Goal: Information Seeking & Learning: Find specific page/section

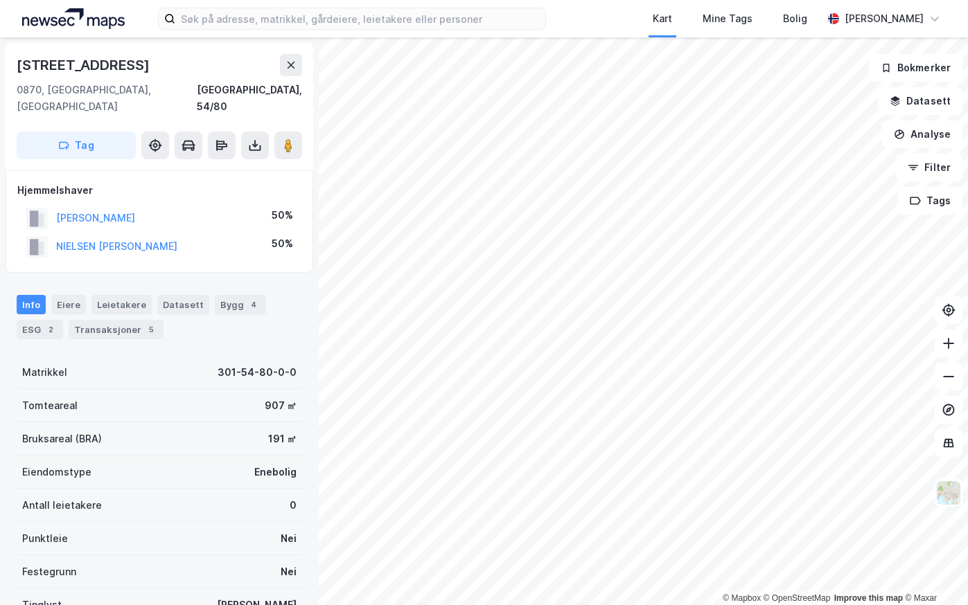
scroll to position [3, 0]
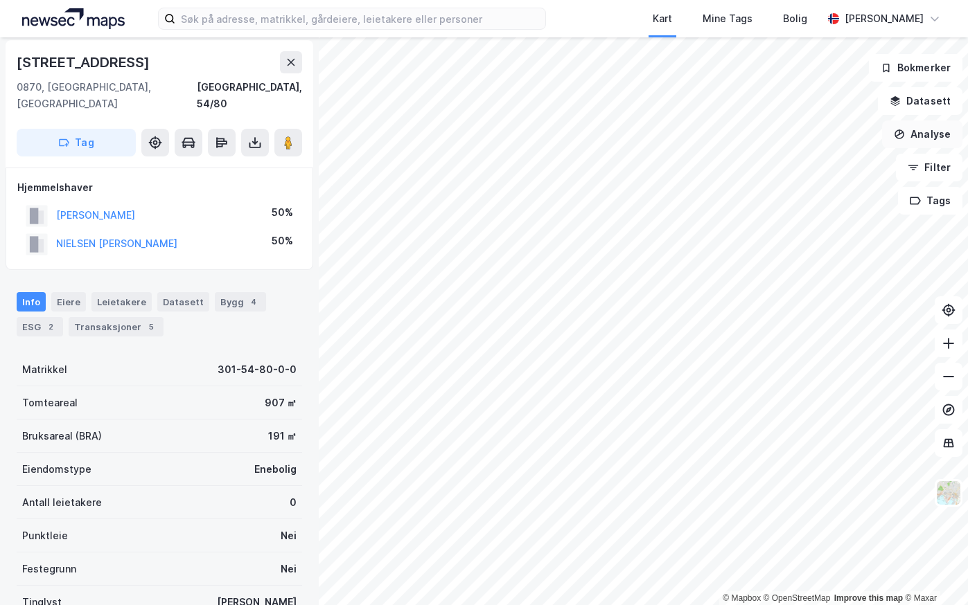
click at [892, 133] on div "© Mapbox © OpenStreetMap Improve this map © Maxar [STREET_ADDRESS], 54/80 Tag H…" at bounding box center [484, 321] width 968 height 568
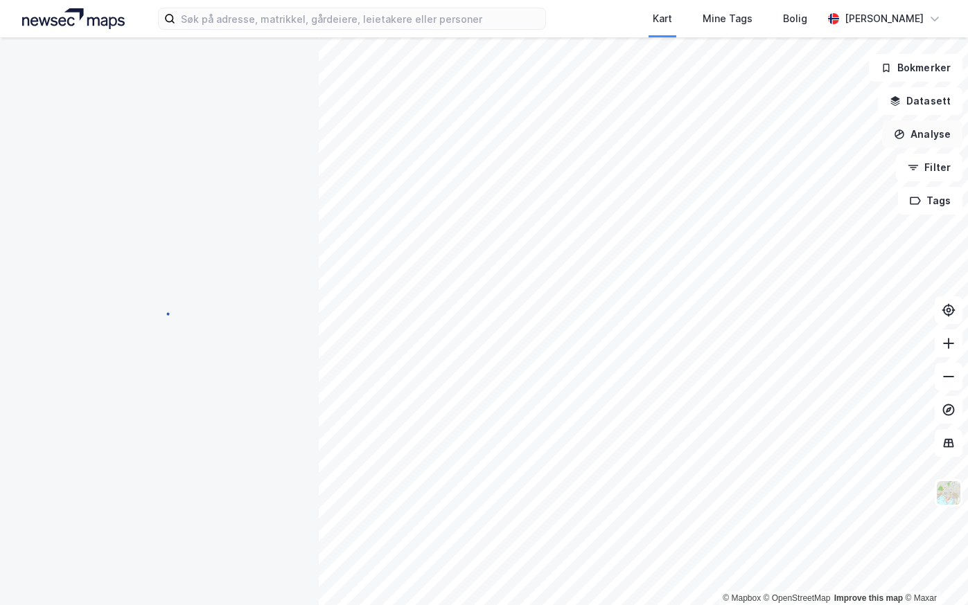
scroll to position [3, 0]
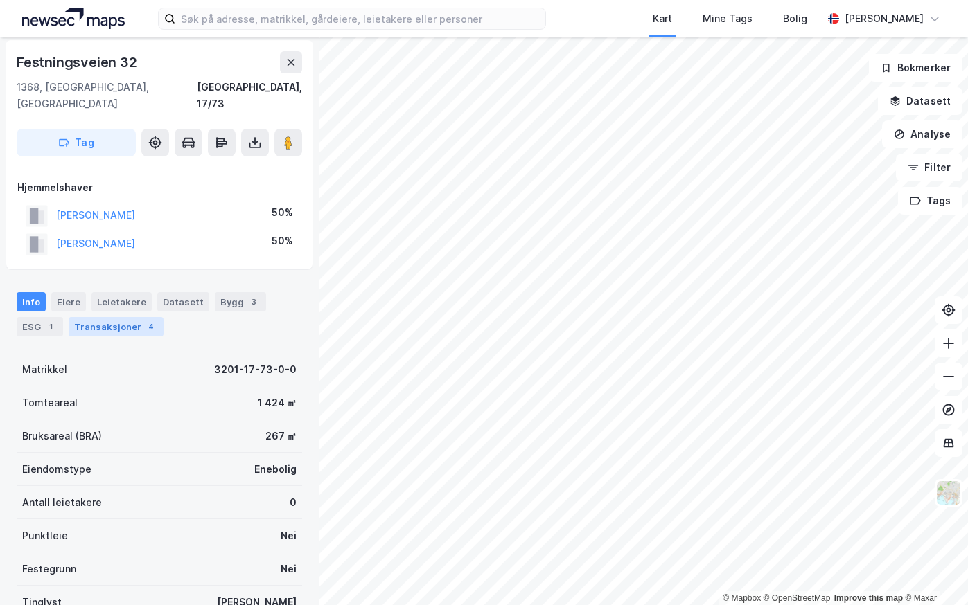
click at [109, 317] on div "Transaksjoner 4" at bounding box center [116, 326] width 95 height 19
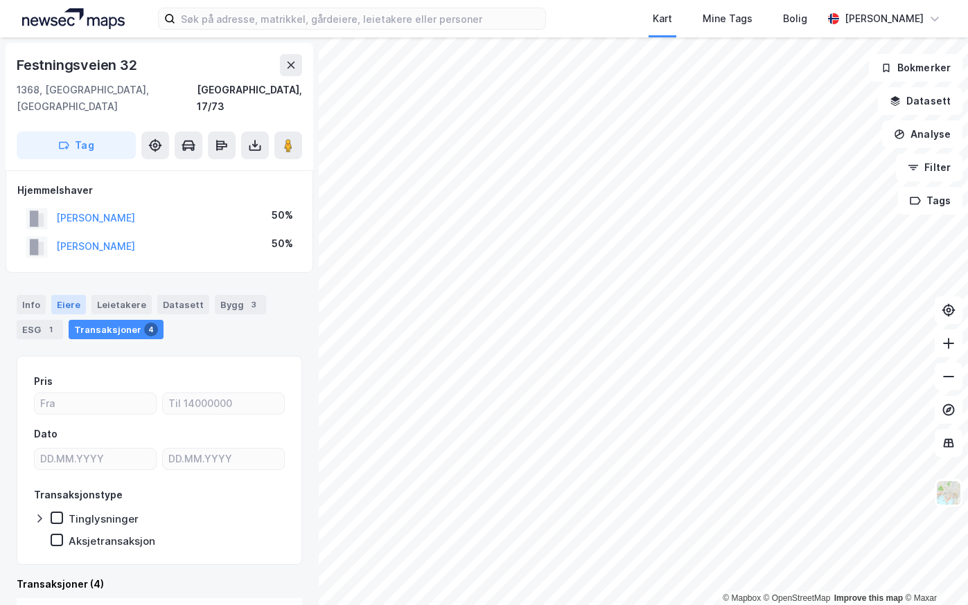
click at [62, 295] on div "Eiere" at bounding box center [68, 304] width 35 height 19
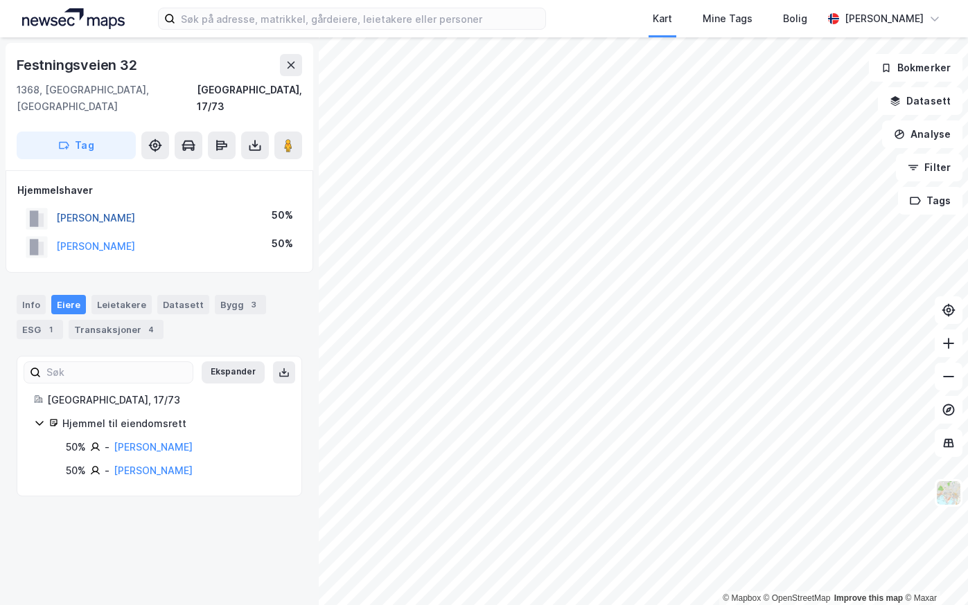
click at [0, 0] on button "[PERSON_NAME]" at bounding box center [0, 0] width 0 height 0
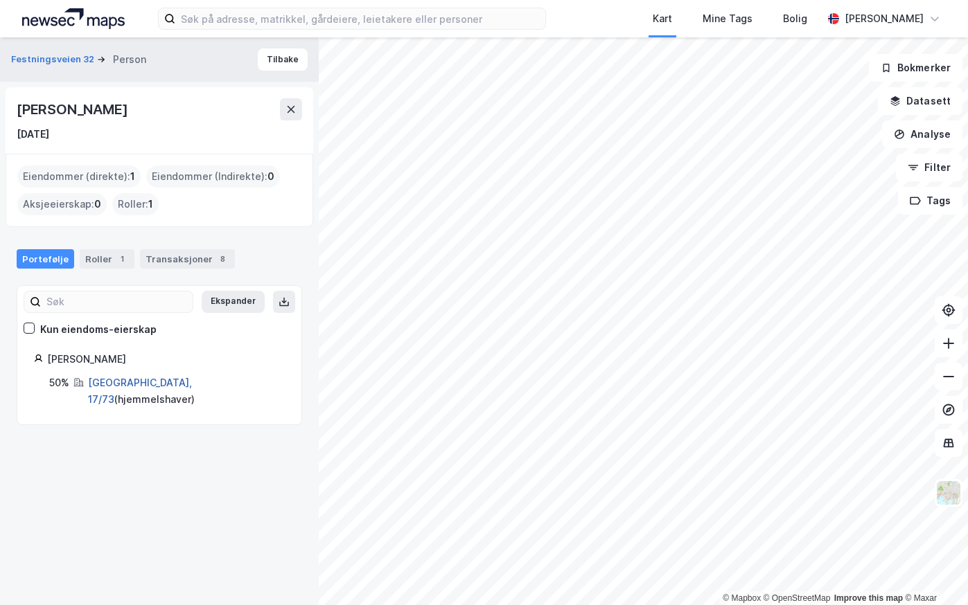
click at [109, 384] on link "[GEOGRAPHIC_DATA], 17/73" at bounding box center [140, 391] width 104 height 28
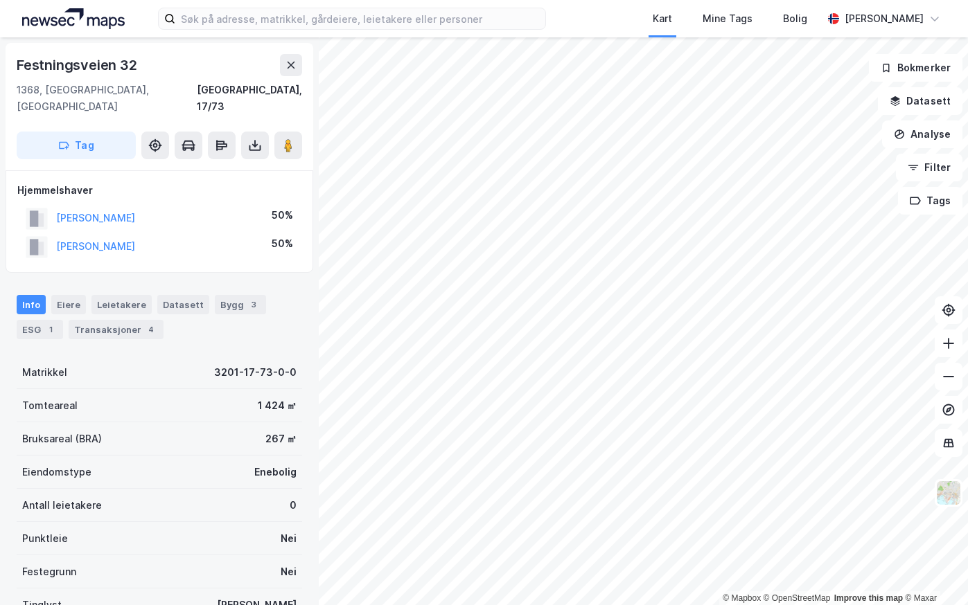
scroll to position [1, 0]
click at [0, 0] on button "[PERSON_NAME]" at bounding box center [0, 0] width 0 height 0
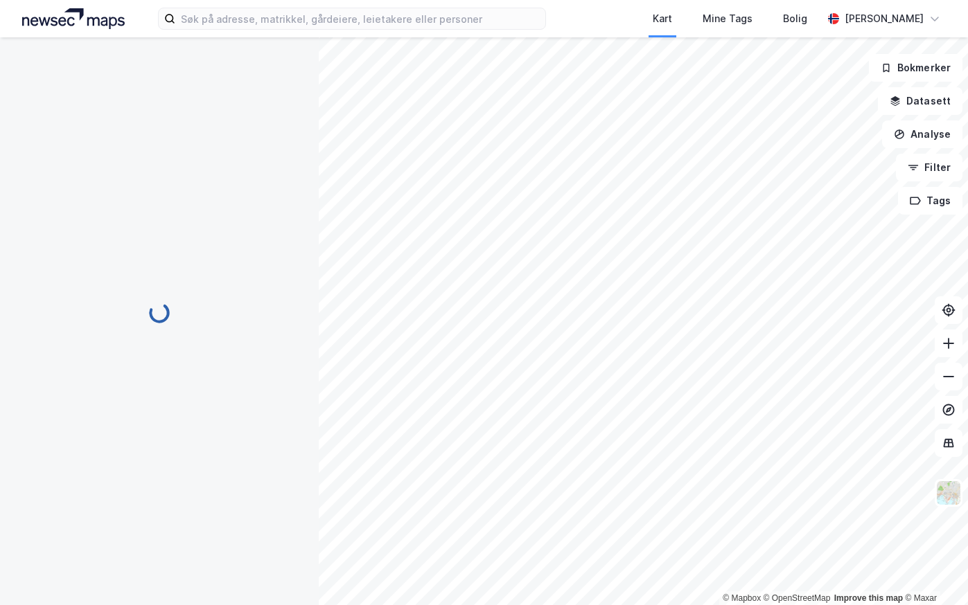
scroll to position [1, 0]
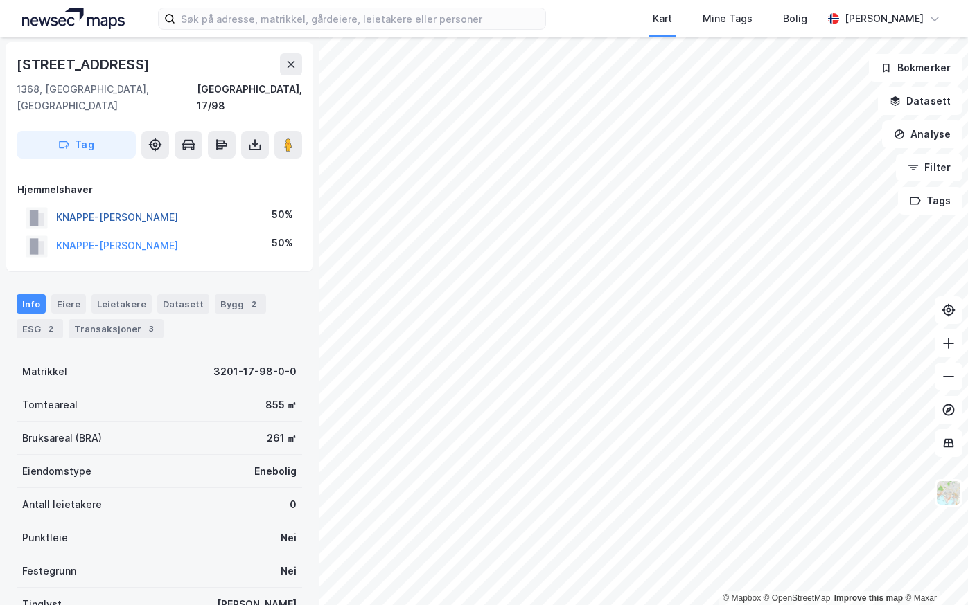
click at [0, 0] on button "KNAPPE-[PERSON_NAME]" at bounding box center [0, 0] width 0 height 0
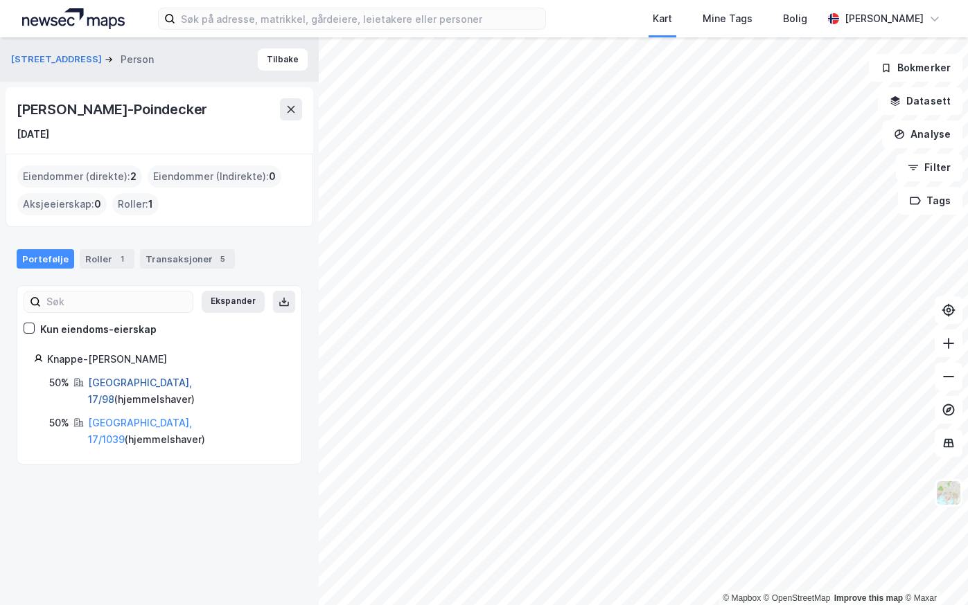
click at [117, 379] on link "[GEOGRAPHIC_DATA], 17/98" at bounding box center [140, 391] width 104 height 28
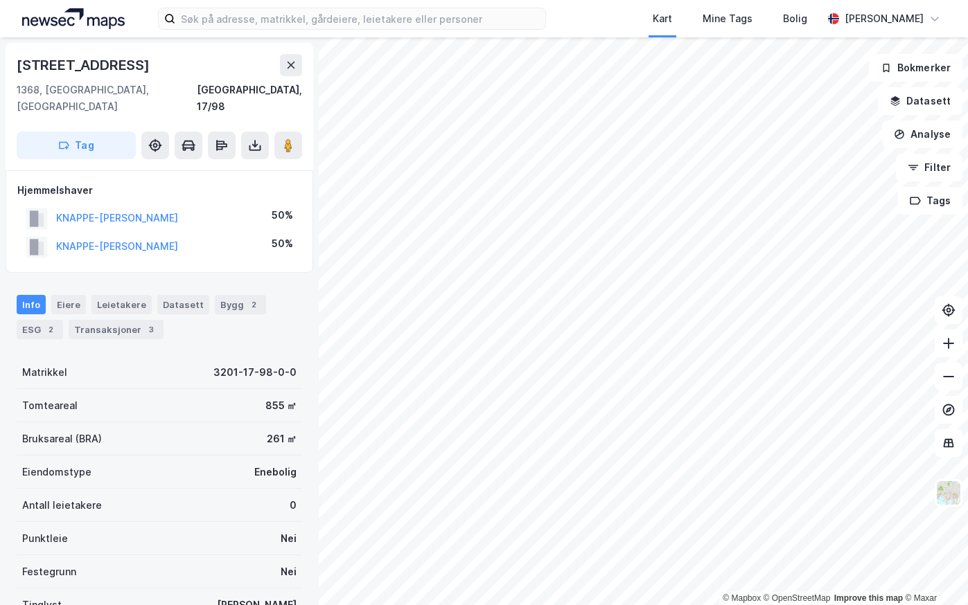
scroll to position [1, 0]
click at [0, 0] on button "KNAPPE-[PERSON_NAME]" at bounding box center [0, 0] width 0 height 0
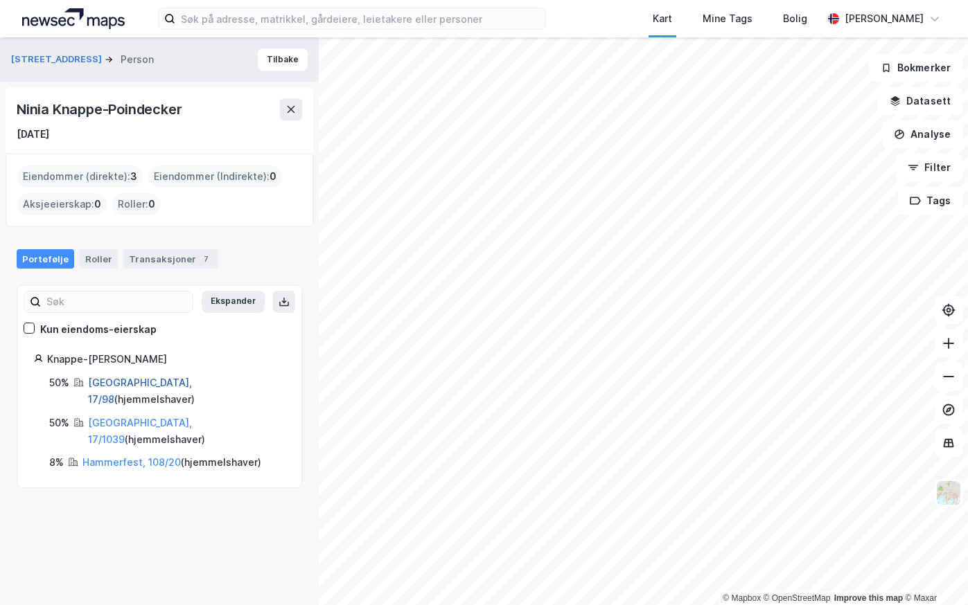
click at [105, 383] on link "[GEOGRAPHIC_DATA], 17/98" at bounding box center [140, 391] width 104 height 28
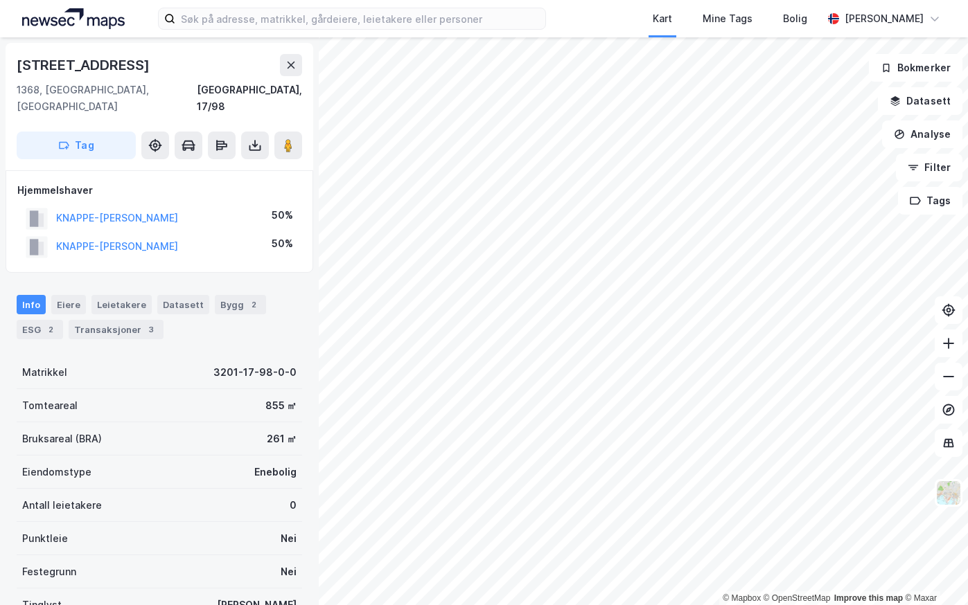
scroll to position [1, 0]
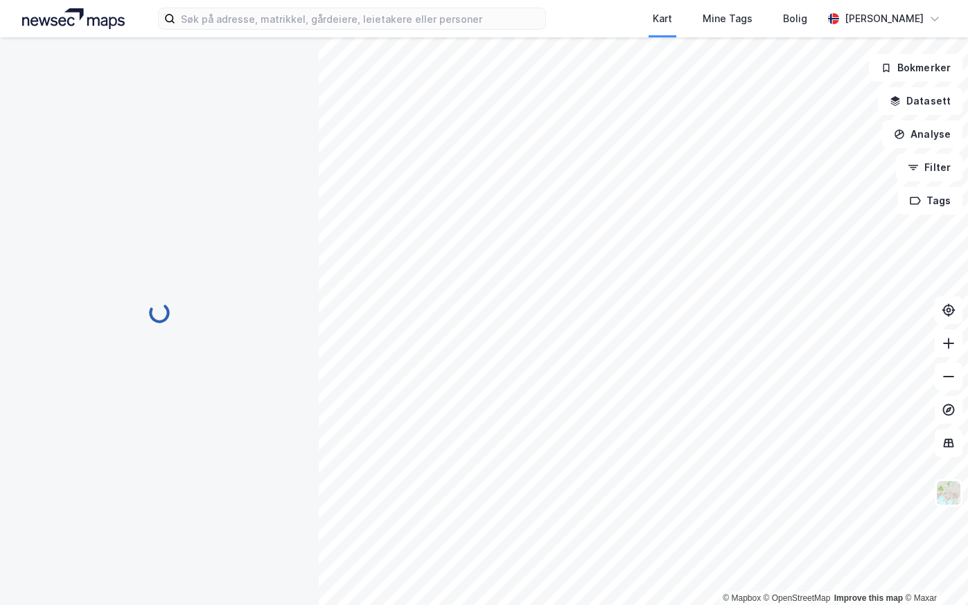
scroll to position [1, 0]
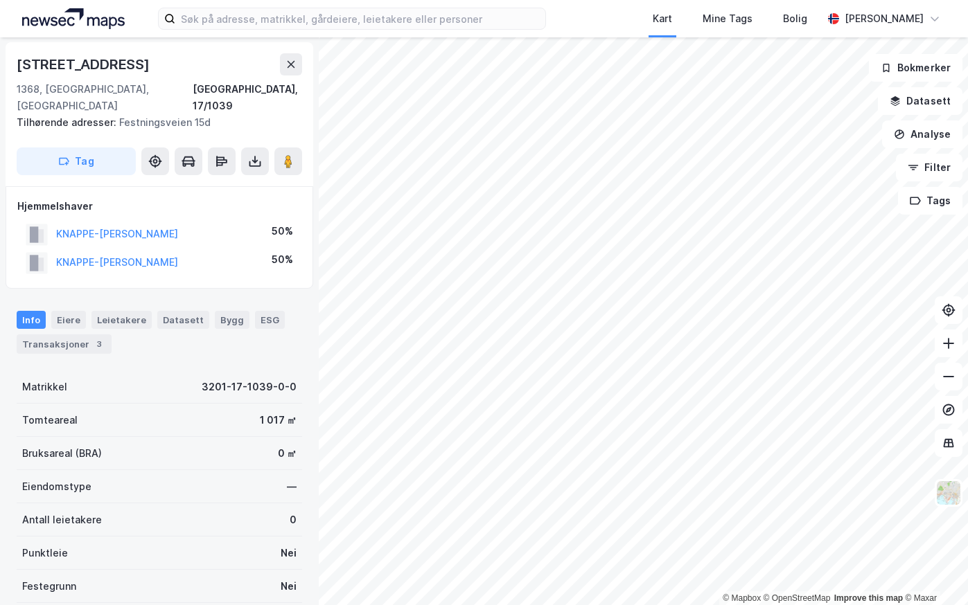
scroll to position [1, 0]
click at [46, 336] on div "Transaksjoner 4" at bounding box center [64, 345] width 95 height 19
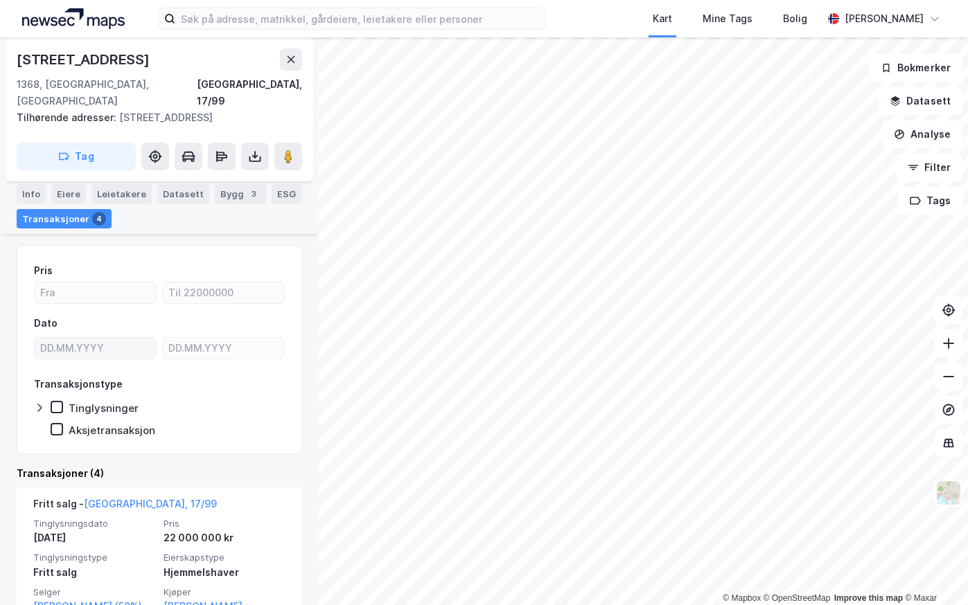
scroll to position [208, 0]
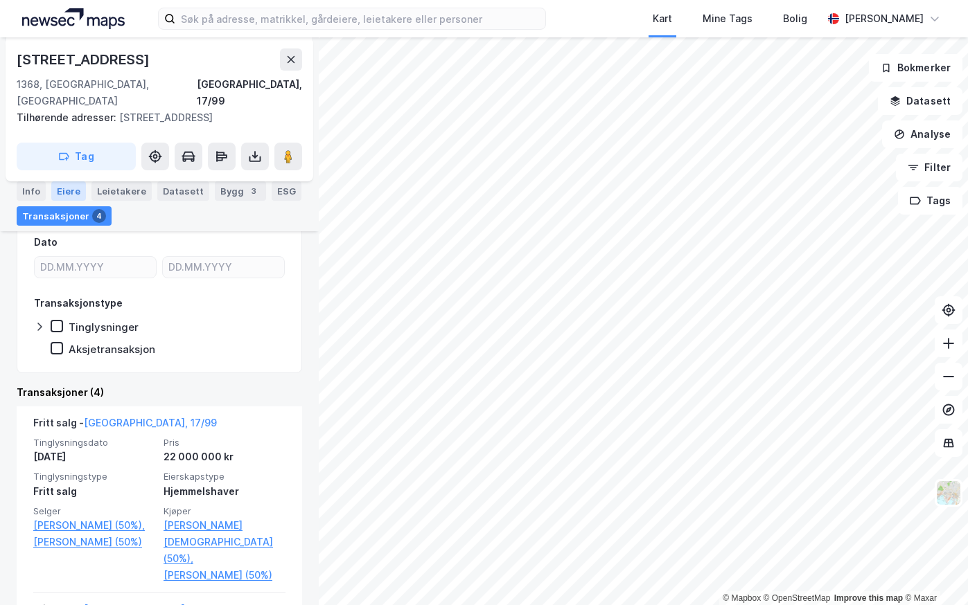
click at [70, 192] on div "Eiere" at bounding box center [68, 190] width 35 height 19
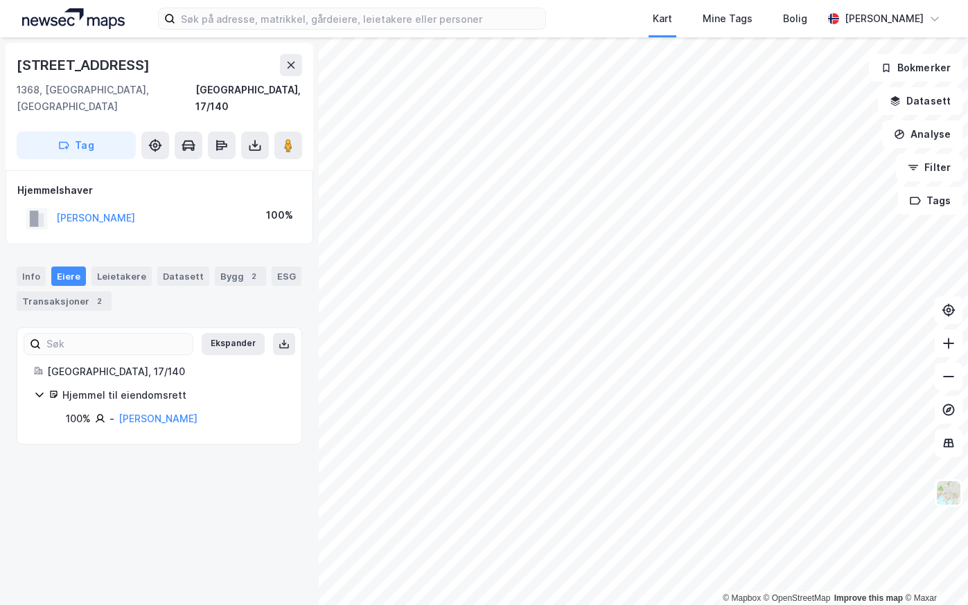
click at [99, 542] on div "Tjernsrudveien 36 1368, [GEOGRAPHIC_DATA], [GEOGRAPHIC_DATA], 17/140 Tag Hjemme…" at bounding box center [159, 321] width 319 height 568
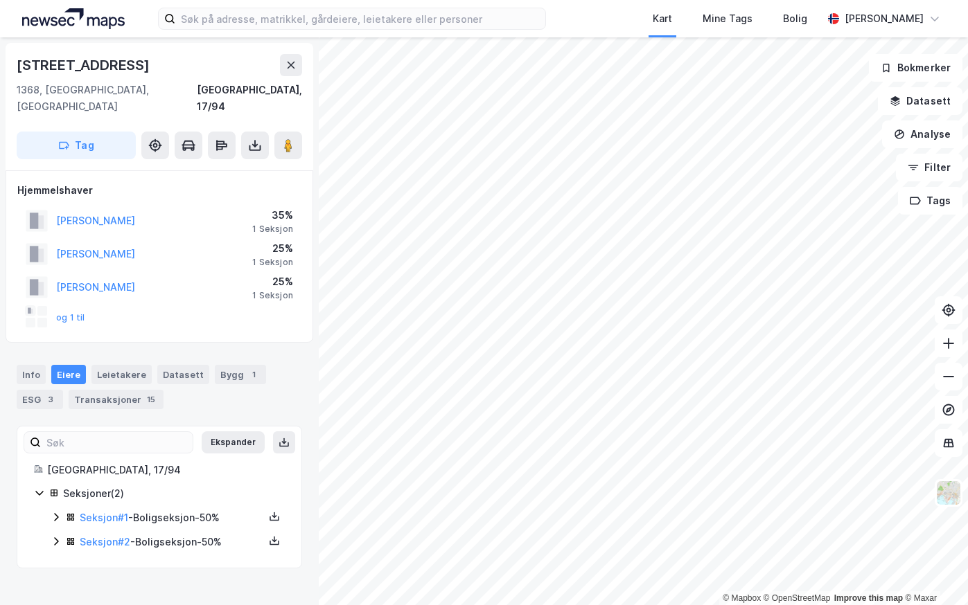
click at [261, 597] on div "© Mapbox © OpenStreetMap Improve this map © Maxar Festningsveien [GEOGRAPHIC_DA…" at bounding box center [484, 321] width 968 height 568
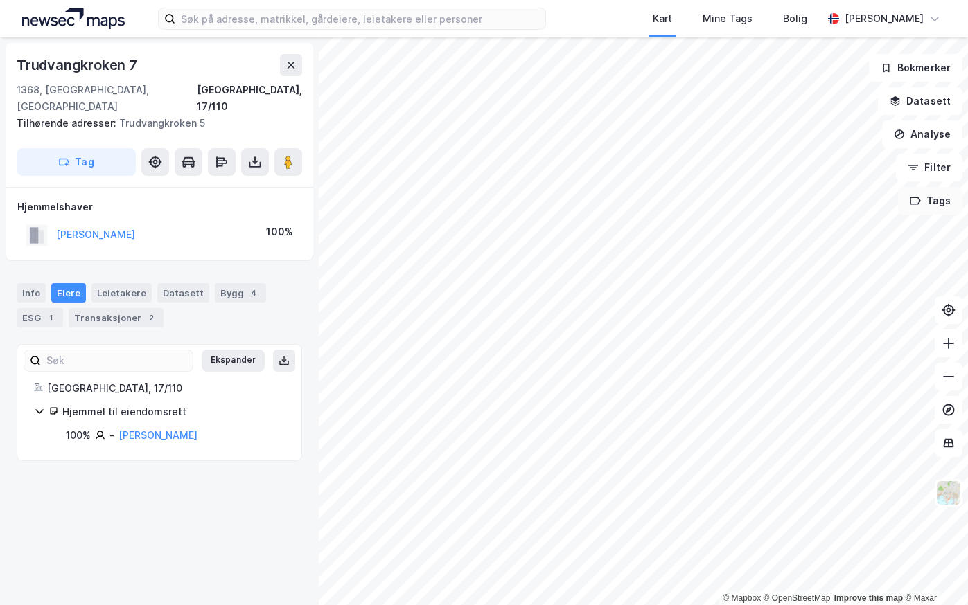
click at [922, 210] on div "© Mapbox © OpenStreetMap Improve this map © [PERSON_NAME] [GEOGRAPHIC_DATA], 17…" at bounding box center [484, 321] width 968 height 568
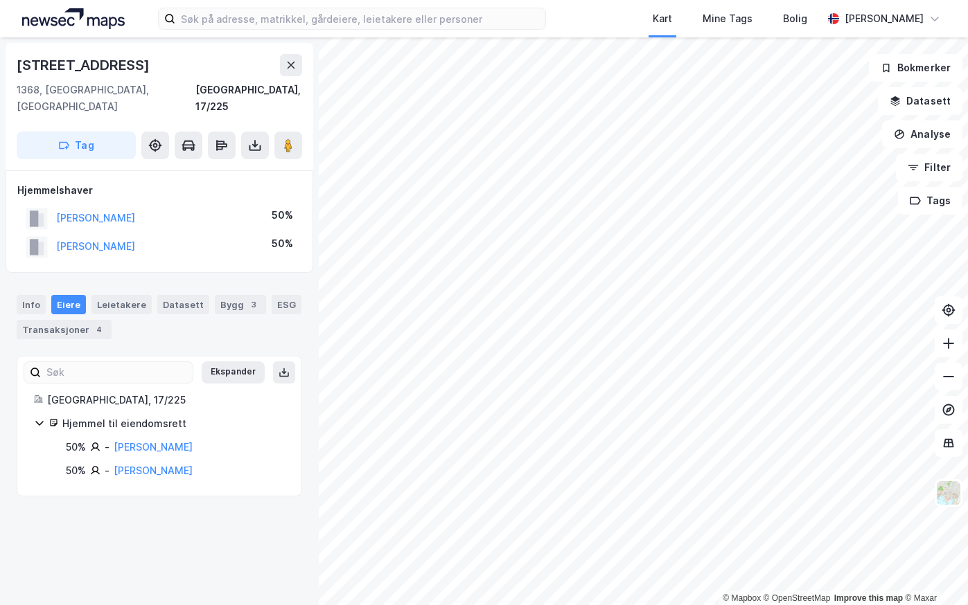
click at [967, 0] on html "Kart Mine Tags Bolig [PERSON_NAME] © Mapbox © OpenStreetMap Improve this map © …" at bounding box center [484, 302] width 968 height 605
click at [0, 0] on button "[PERSON_NAME] TRYGVE" at bounding box center [0, 0] width 0 height 0
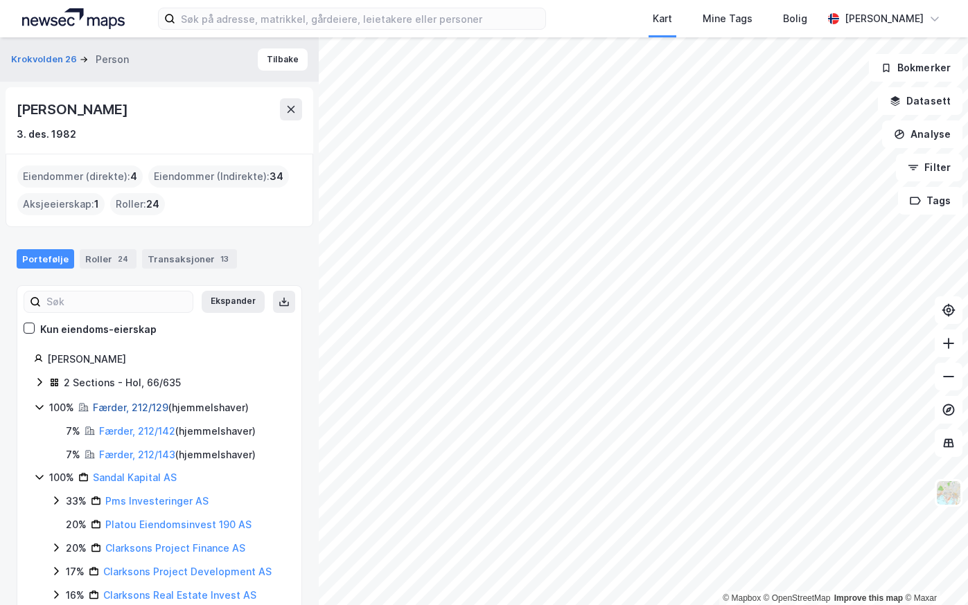
click at [112, 405] on link "Færder, 212/129" at bounding box center [130, 408] width 75 height 12
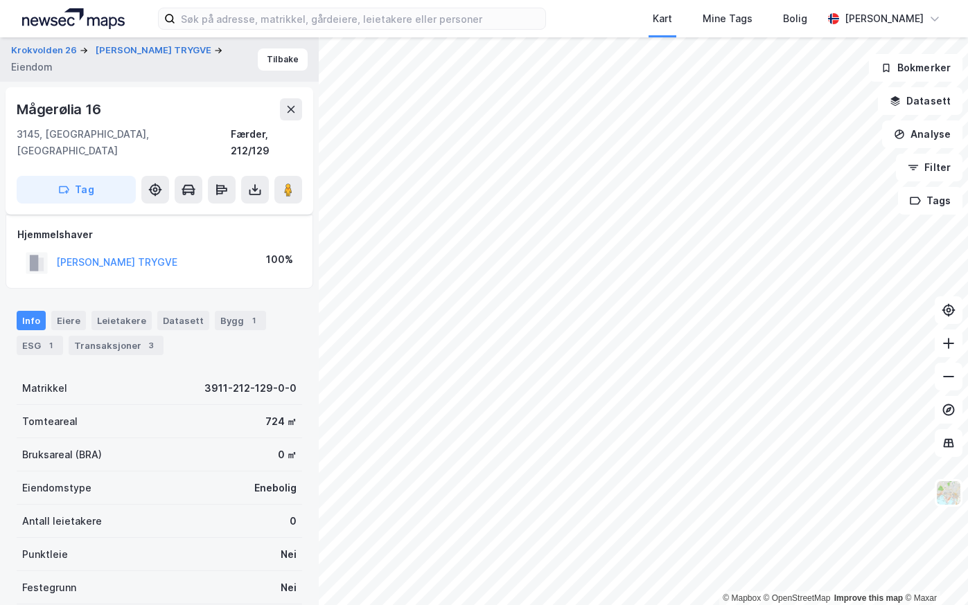
scroll to position [122, 0]
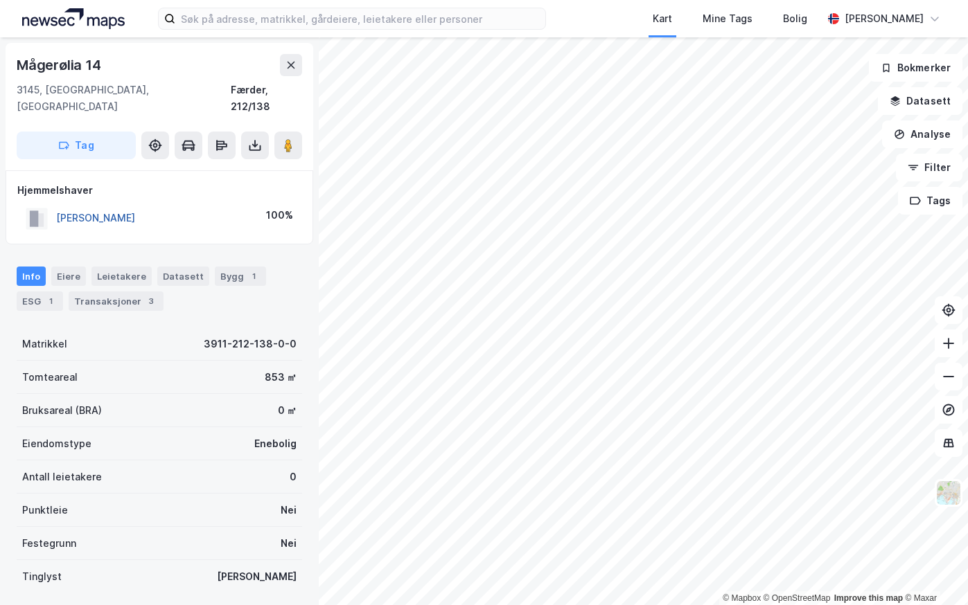
click at [0, 0] on button "[PERSON_NAME]" at bounding box center [0, 0] width 0 height 0
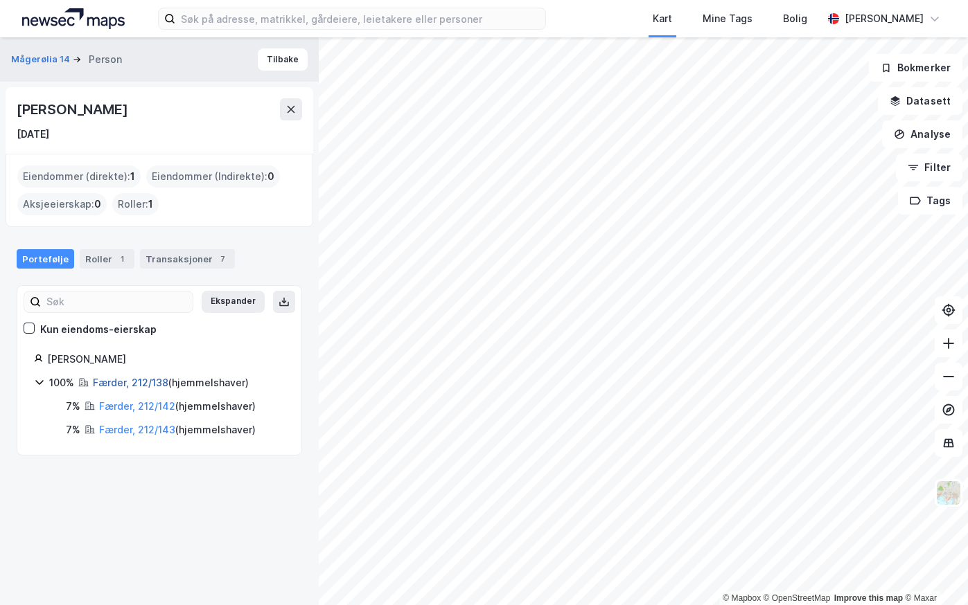
click at [109, 382] on link "Færder, 212/138" at bounding box center [130, 383] width 75 height 12
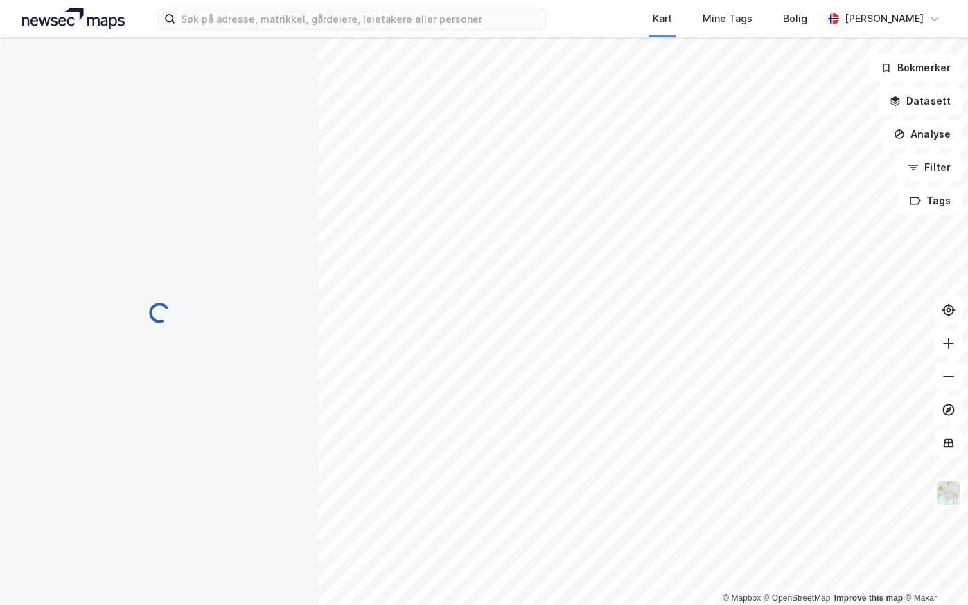
scroll to position [1, 0]
